Goal: Information Seeking & Learning: Learn about a topic

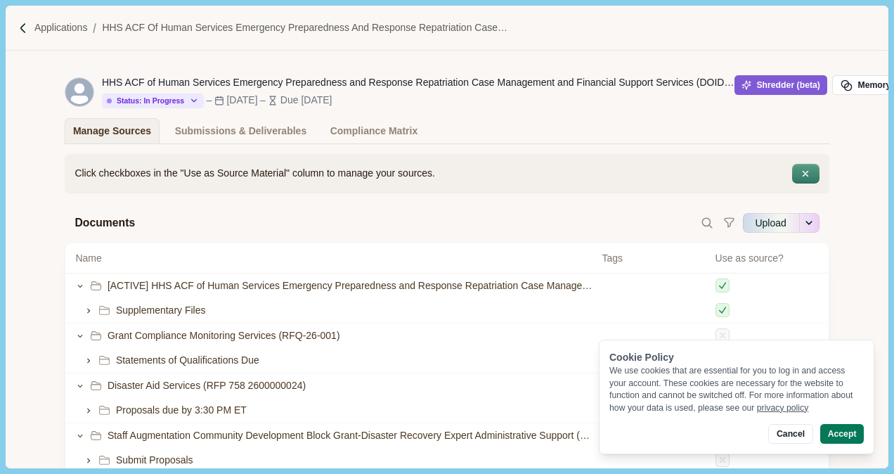
scroll to position [1, 0]
click at [842, 86] on icon "button" at bounding box center [846, 85] width 13 height 13
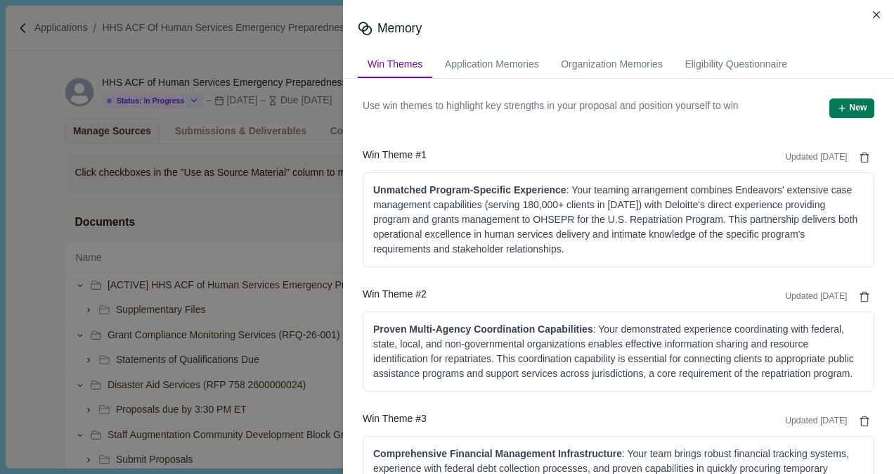
click at [282, 174] on div "Memory Win Themes Application Memories Organization Memories Eligibility Questi…" at bounding box center [447, 237] width 894 height 474
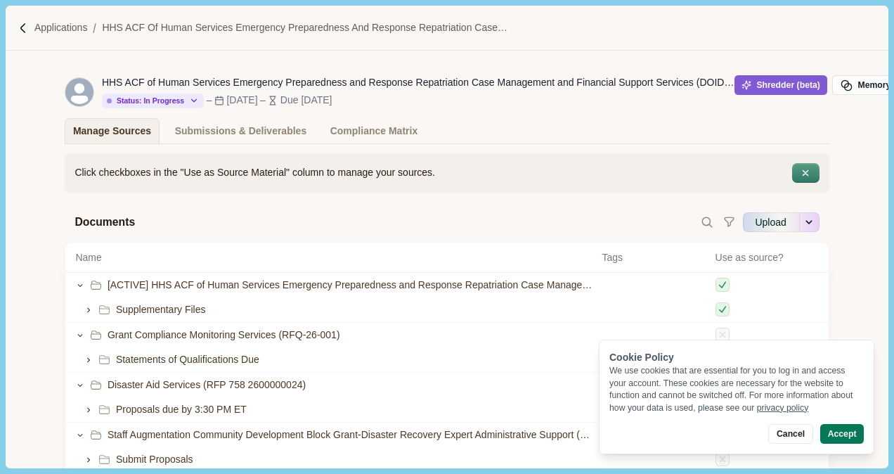
scroll to position [1, 42]
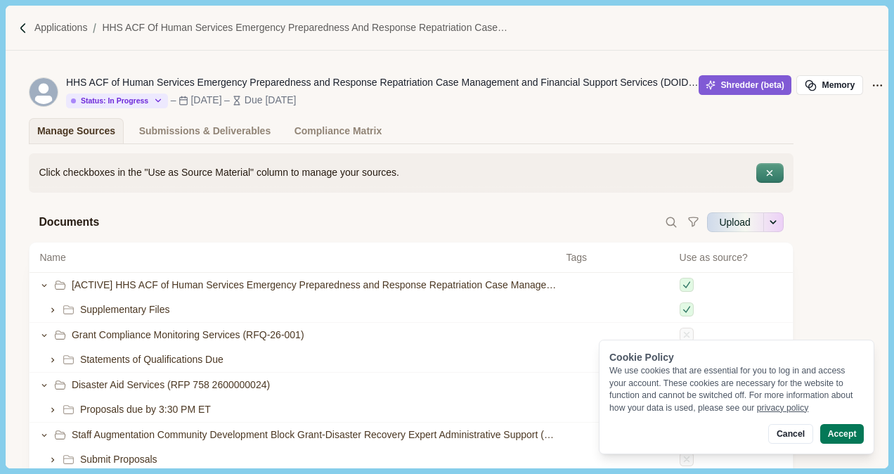
drag, startPoint x: 787, startPoint y: 434, endPoint x: 788, endPoint y: 385, distance: 48.5
click at [787, 434] on button "Cancel" at bounding box center [790, 434] width 44 height 20
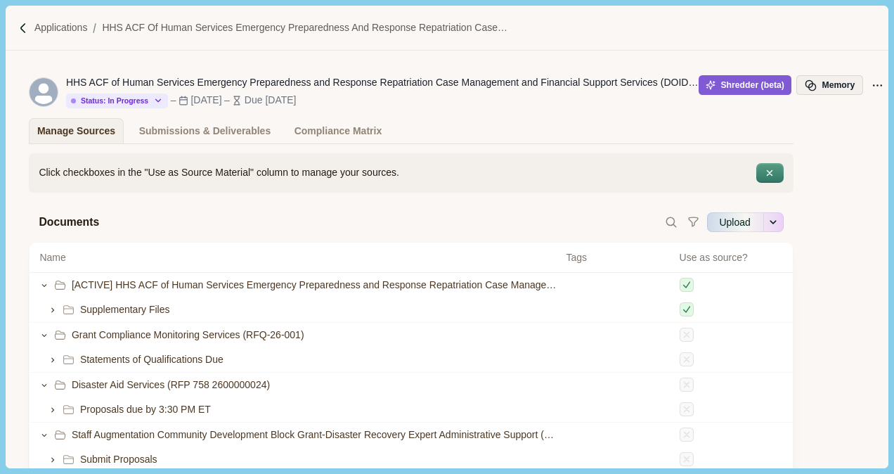
click at [807, 92] on button "Memory" at bounding box center [829, 85] width 66 height 20
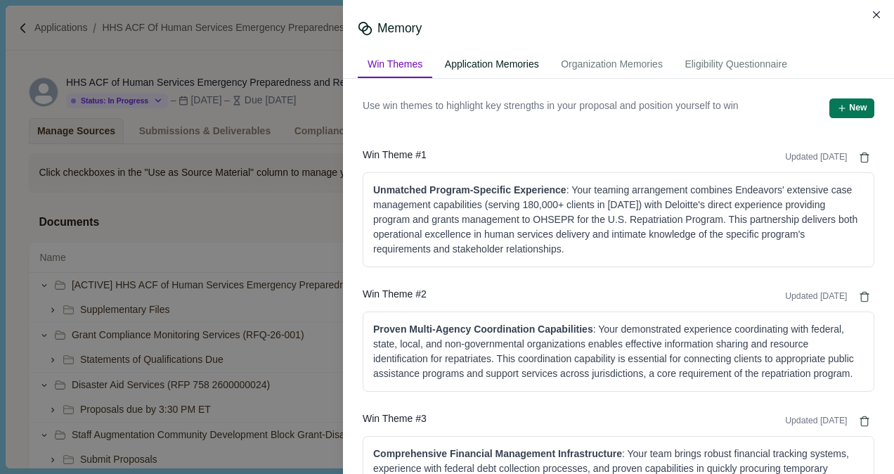
drag, startPoint x: 576, startPoint y: 156, endPoint x: 507, endPoint y: 61, distance: 117.2
click at [507, 60] on div "Application Memories" at bounding box center [492, 65] width 114 height 26
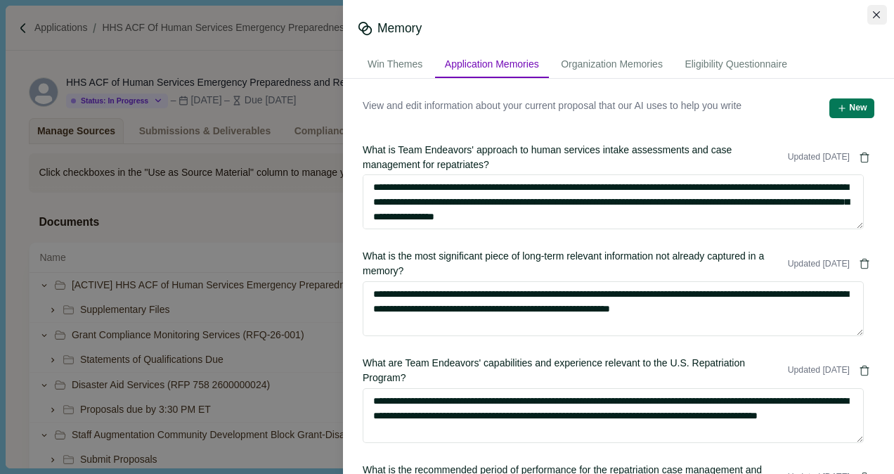
click at [875, 12] on icon "Close" at bounding box center [877, 15] width 8 height 8
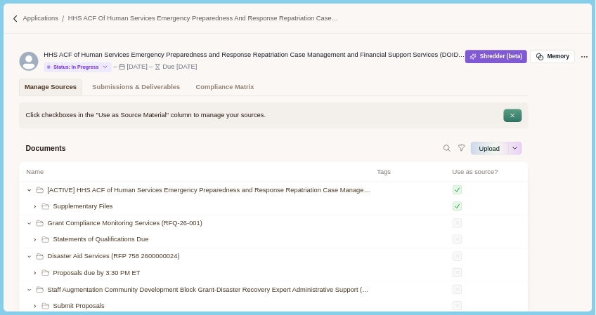
scroll to position [0, 42]
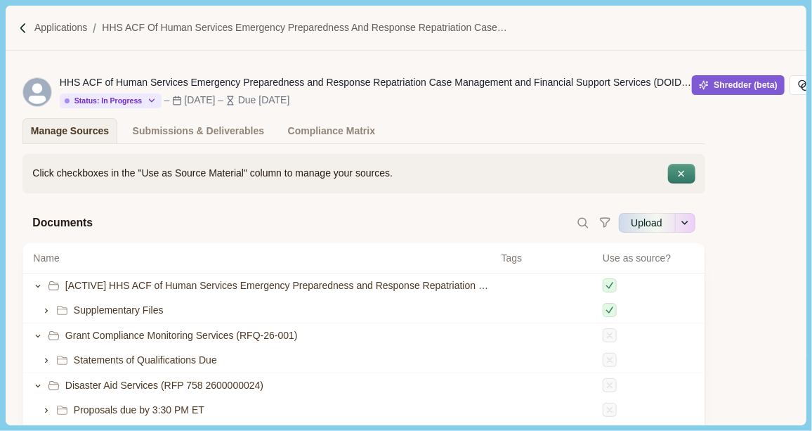
click at [750, 133] on div "HHS ACF of Human Services Emergency Preparedness and Response Repatriation Case…" at bounding box center [363, 97] width 800 height 93
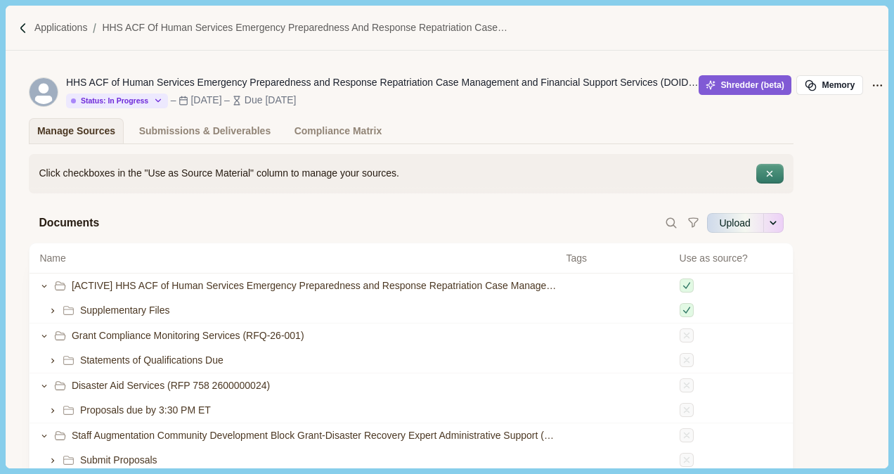
scroll to position [0, 32]
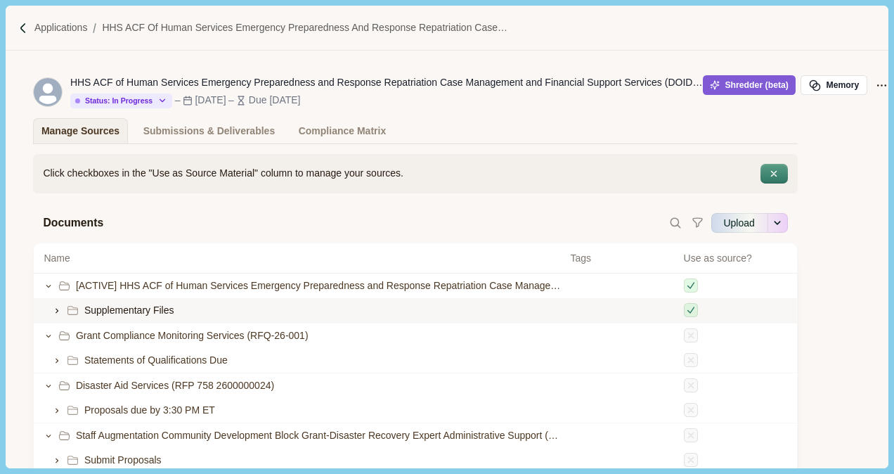
click at [52, 303] on div "Supplementary Files" at bounding box center [302, 310] width 516 height 15
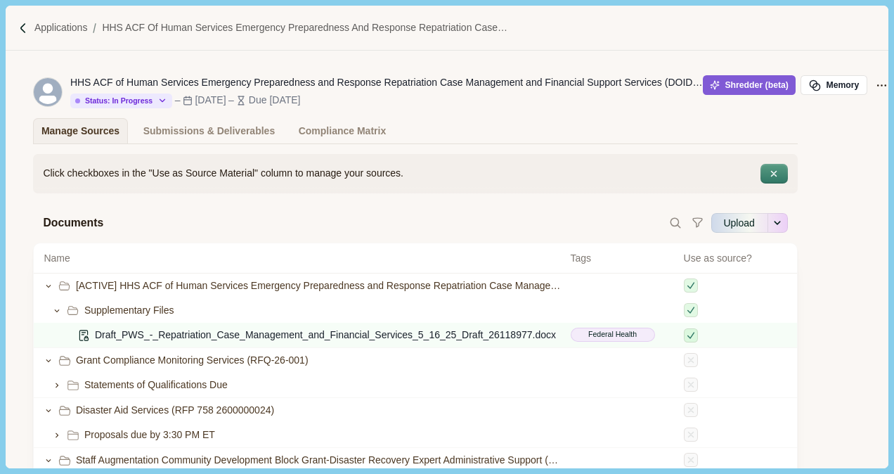
click at [7, 242] on div "Click checkboxes in the "Use as Source Material" column to manage your sources.…" at bounding box center [415, 360] width 882 height 433
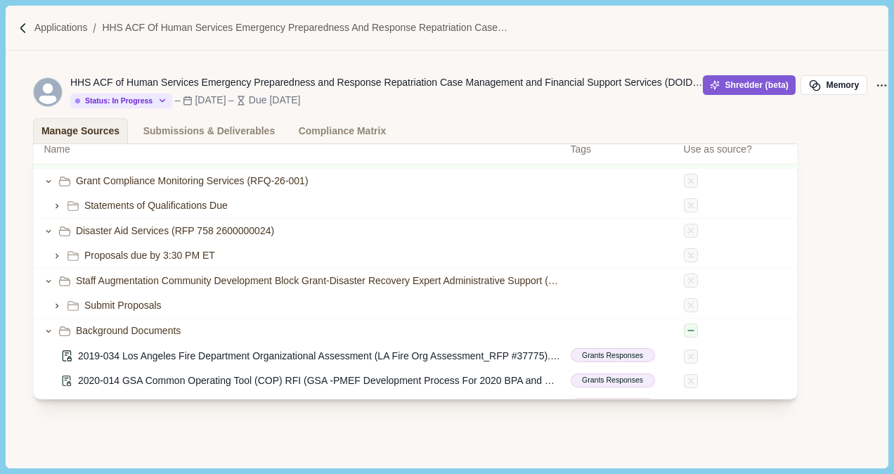
scroll to position [50, 32]
